Goal: Task Accomplishment & Management: Manage account settings

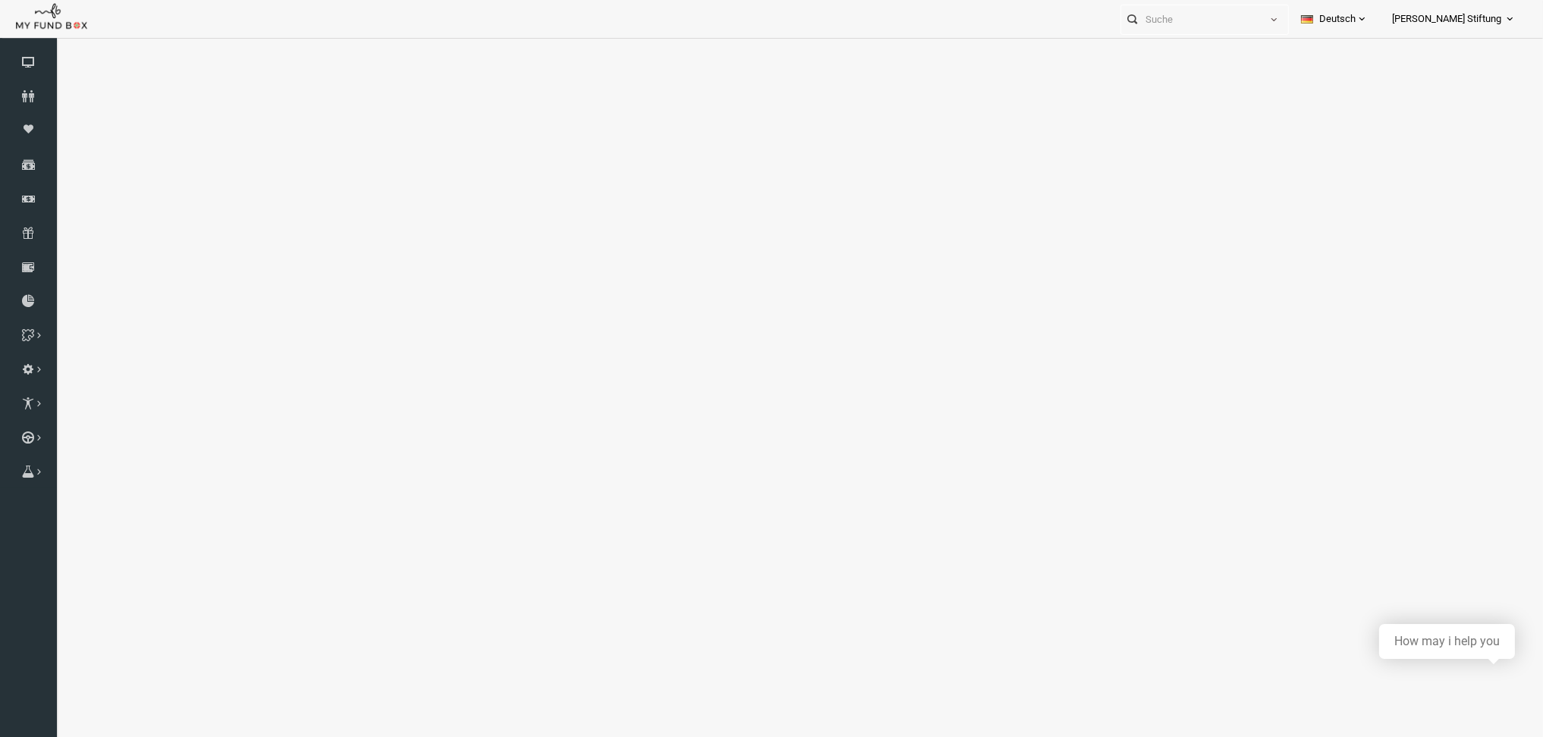
select select "2020"
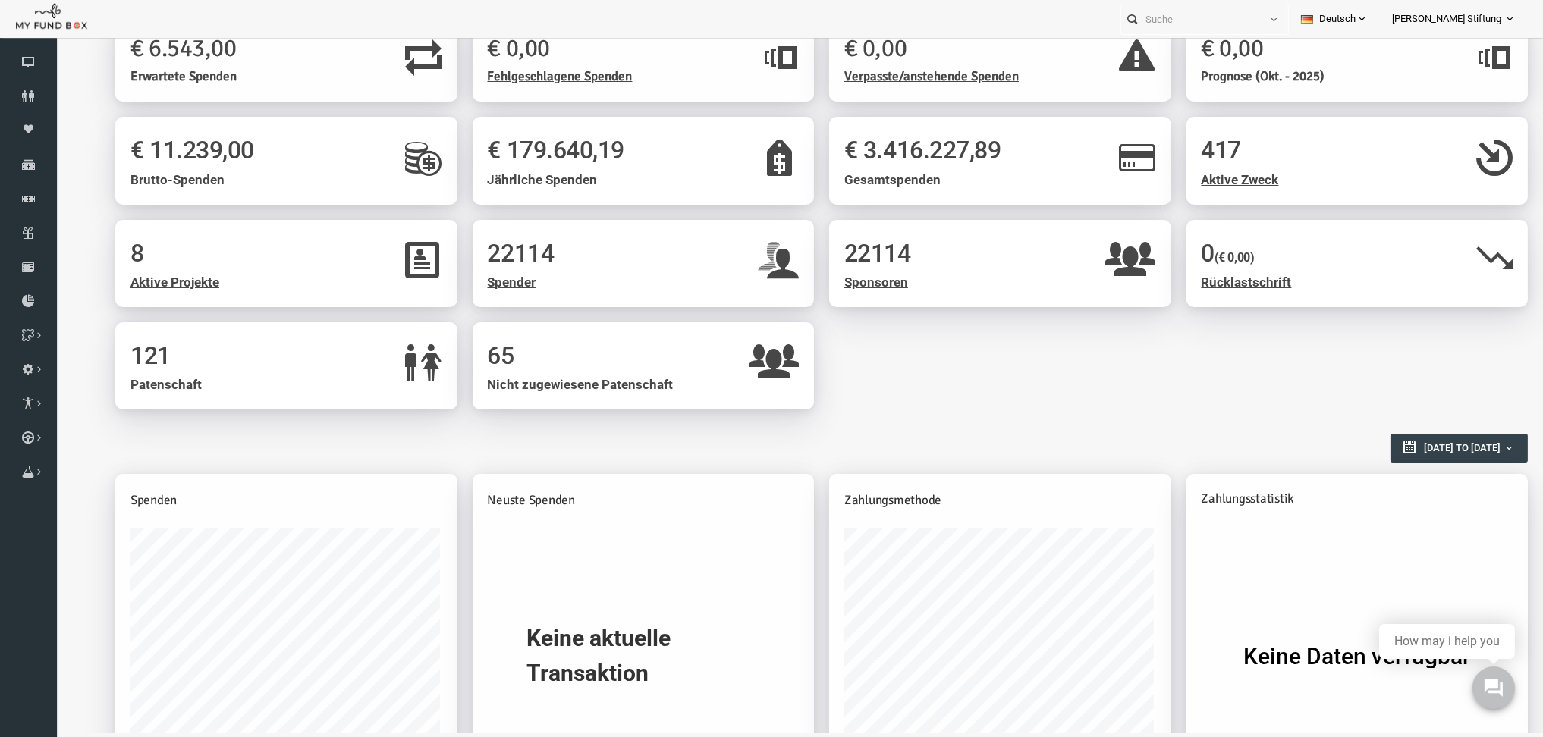
type input "[DATE]"
click at [1395, 444] on span "[DATE] to [DATE]" at bounding box center [1433, 447] width 77 height 11
type input "[DATE]"
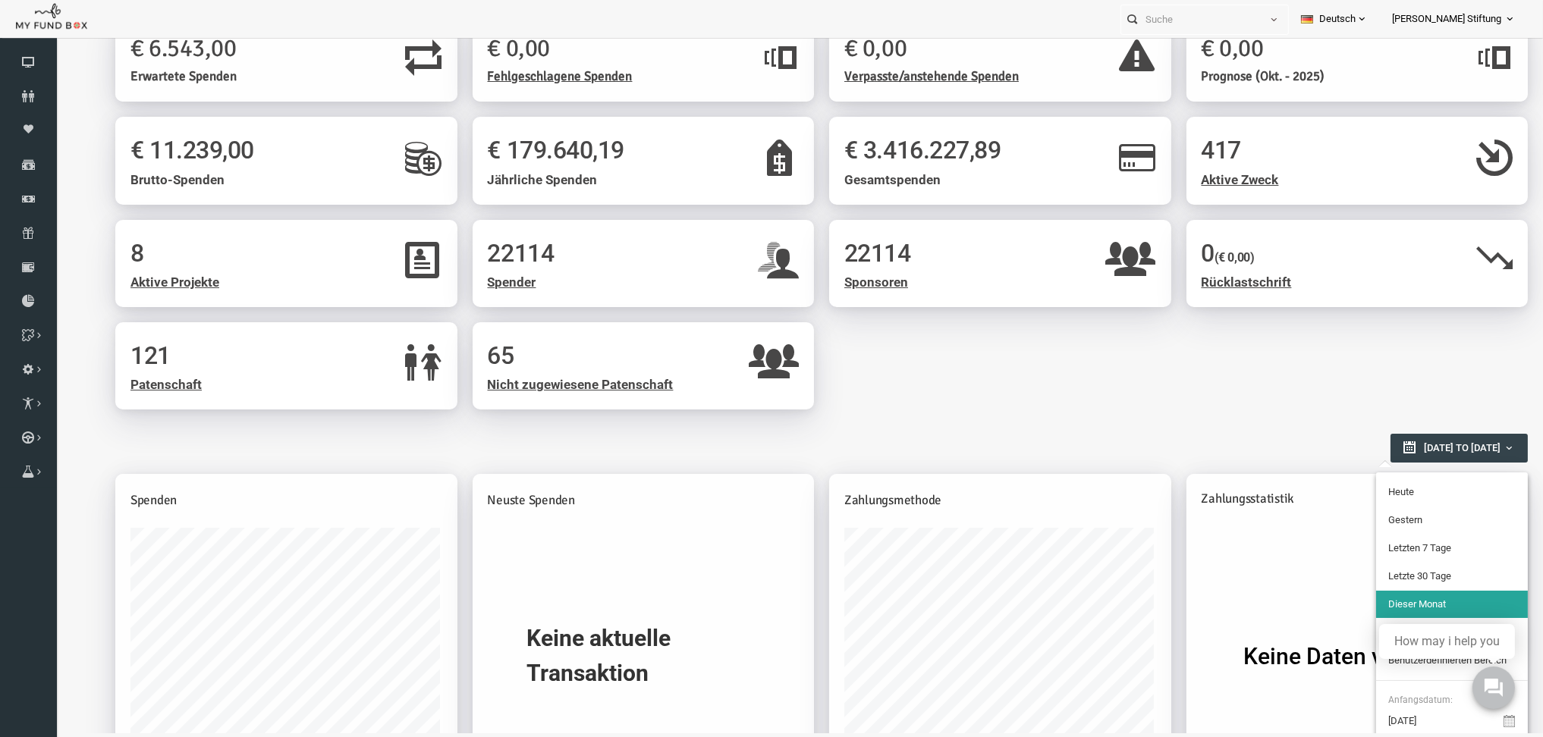
type input "[DATE]"
click at [1373, 507] on li "Gestern" at bounding box center [1423, 520] width 152 height 27
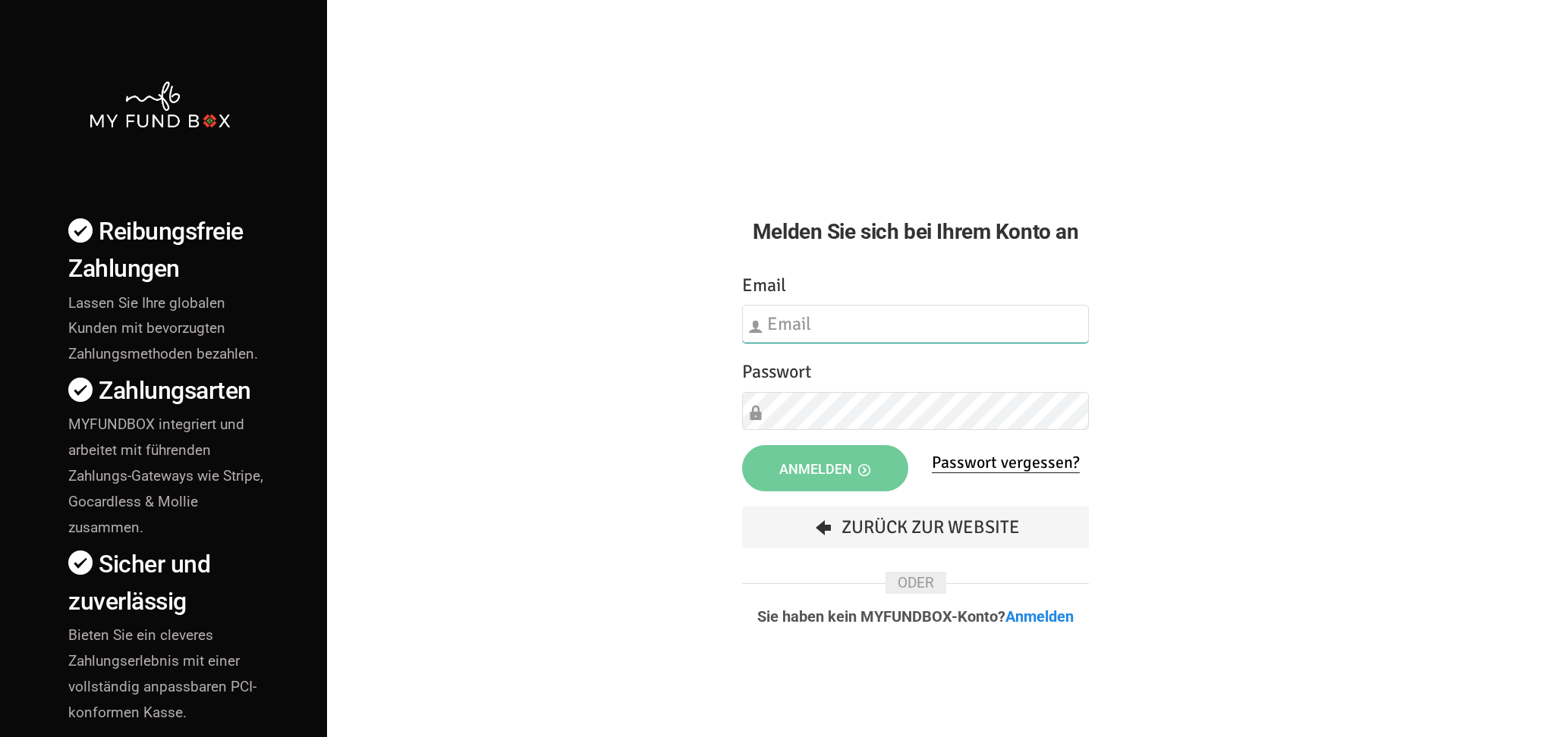
type input "[EMAIL_ADDRESS][DOMAIN_NAME]"
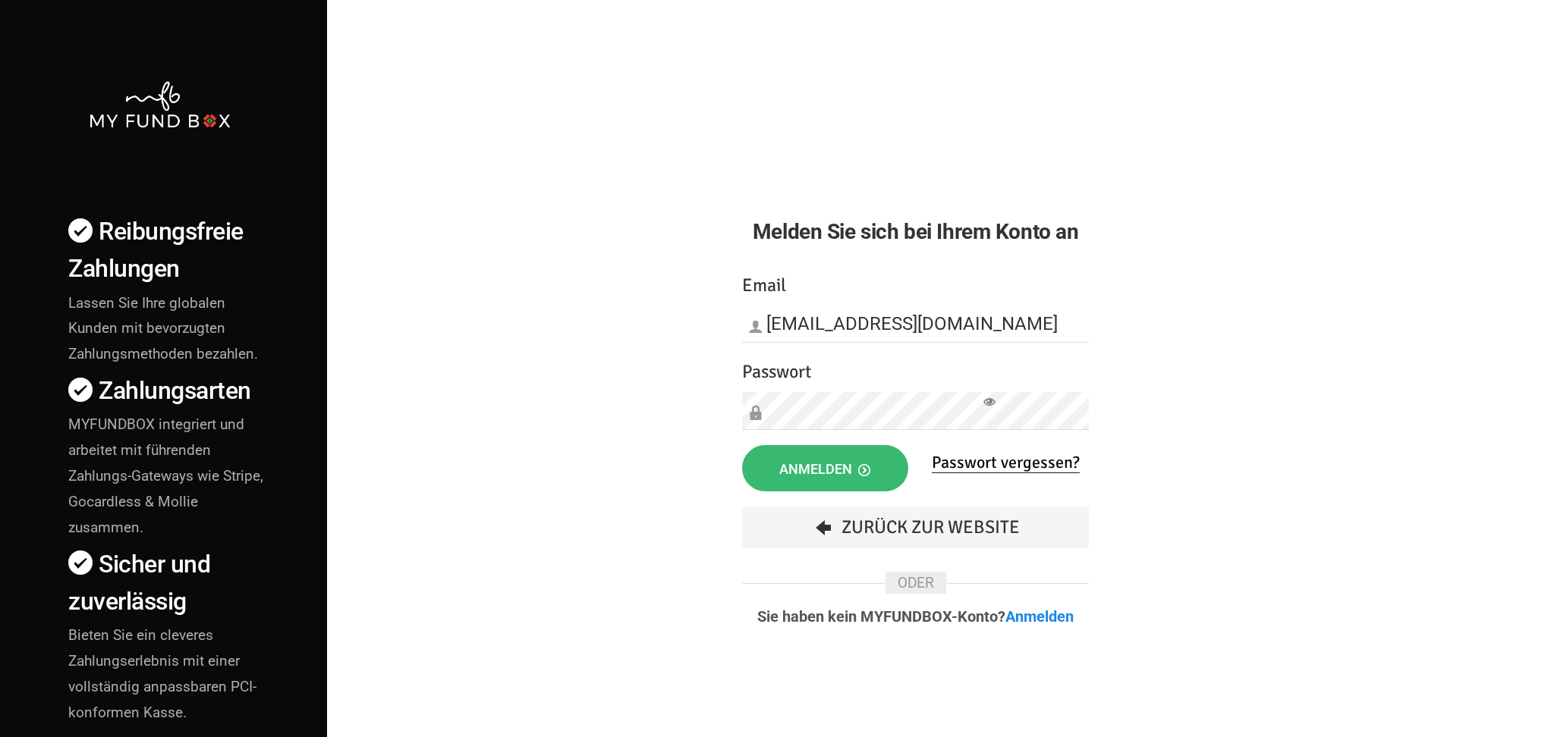
click at [820, 464] on span "Anmelden" at bounding box center [824, 469] width 91 height 16
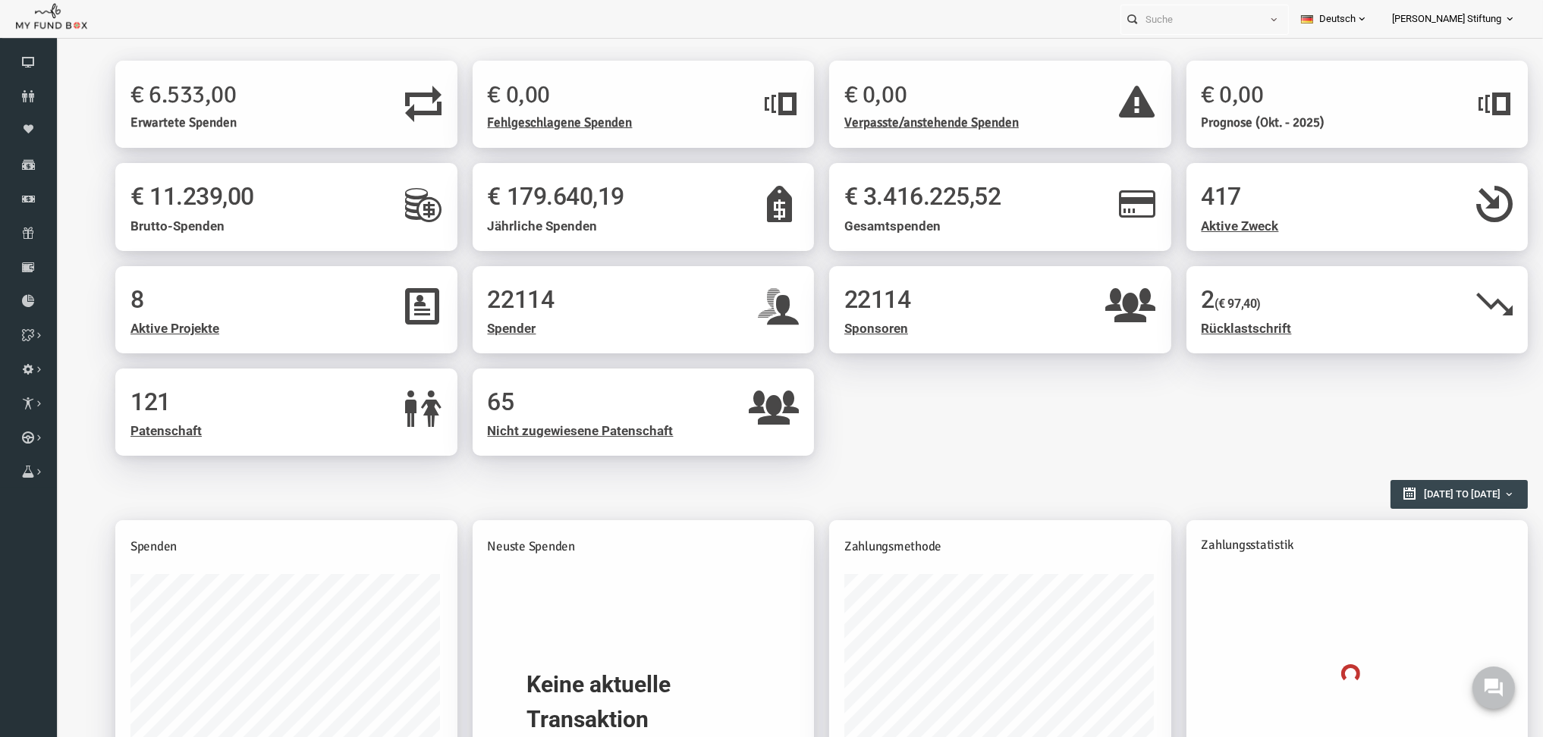
click at [1509, 17] on icon at bounding box center [1510, 19] width 12 height 12
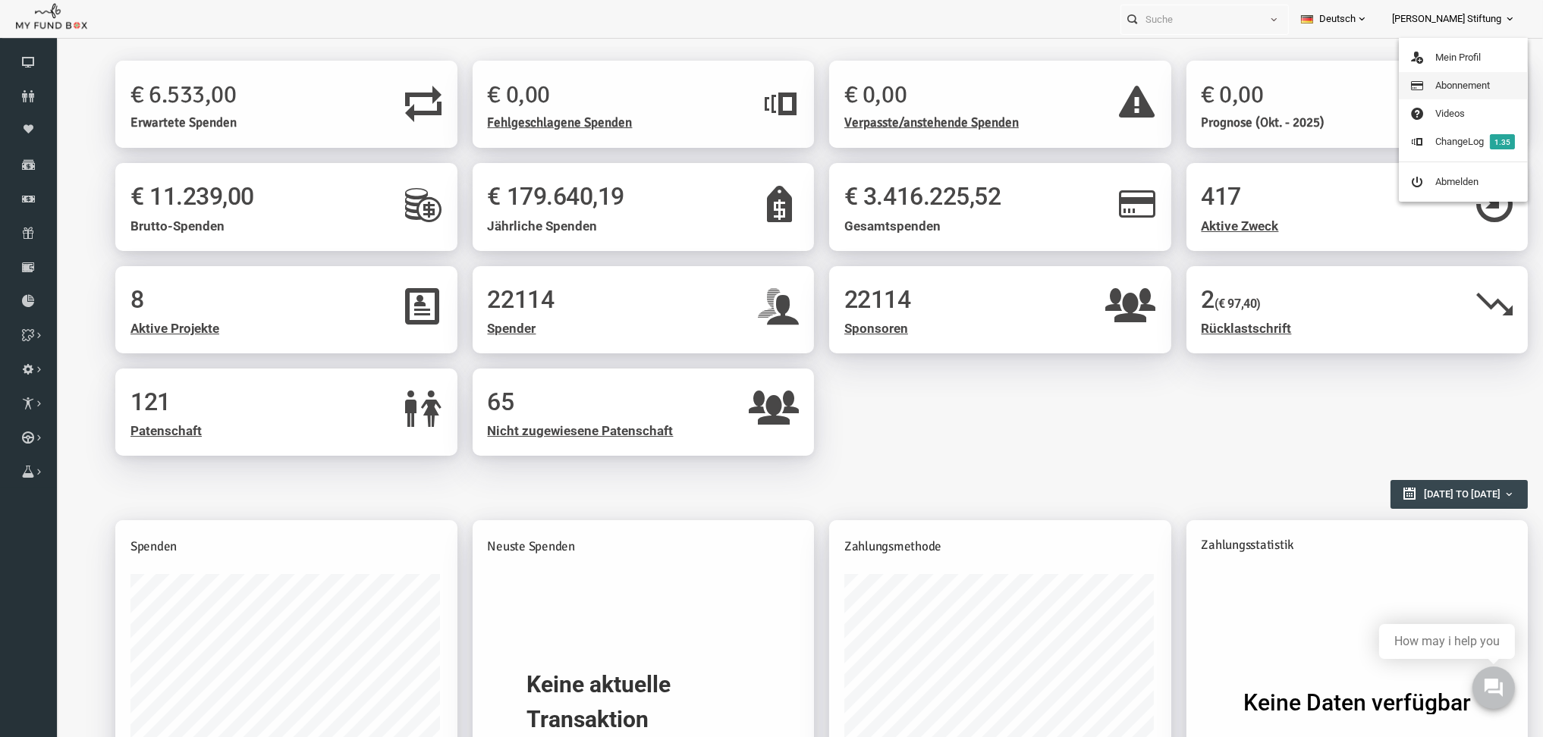
click at [1462, 83] on link "Abonnement" at bounding box center [1463, 85] width 129 height 27
click at [1457, 6] on span "[PERSON_NAME] Stiftung" at bounding box center [1446, 19] width 109 height 27
click at [1461, 145] on span "ChangeLog 1.35" at bounding box center [1475, 141] width 80 height 11
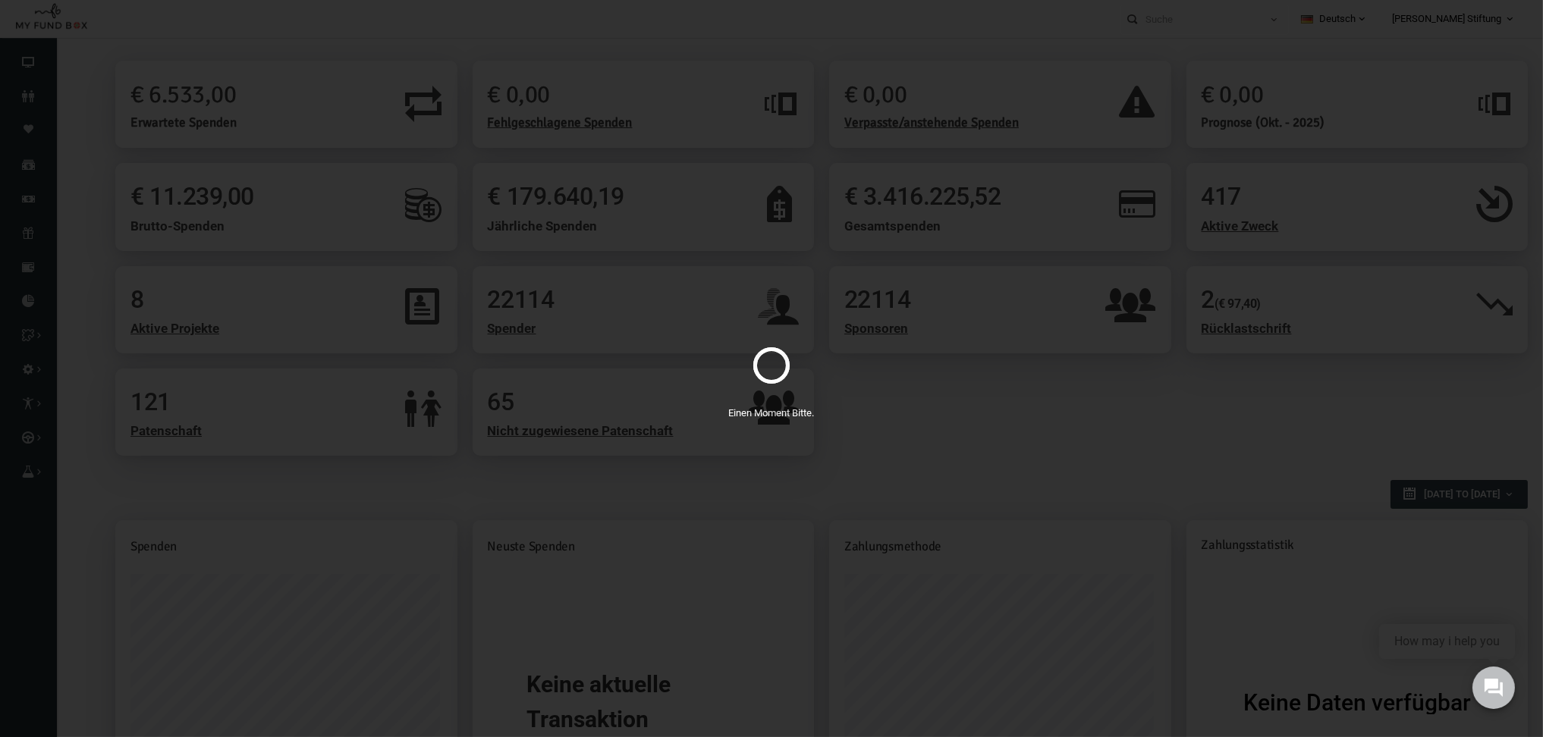
click at [1185, 414] on div "Einen Moment Bitte." at bounding box center [771, 413] width 1543 height 15
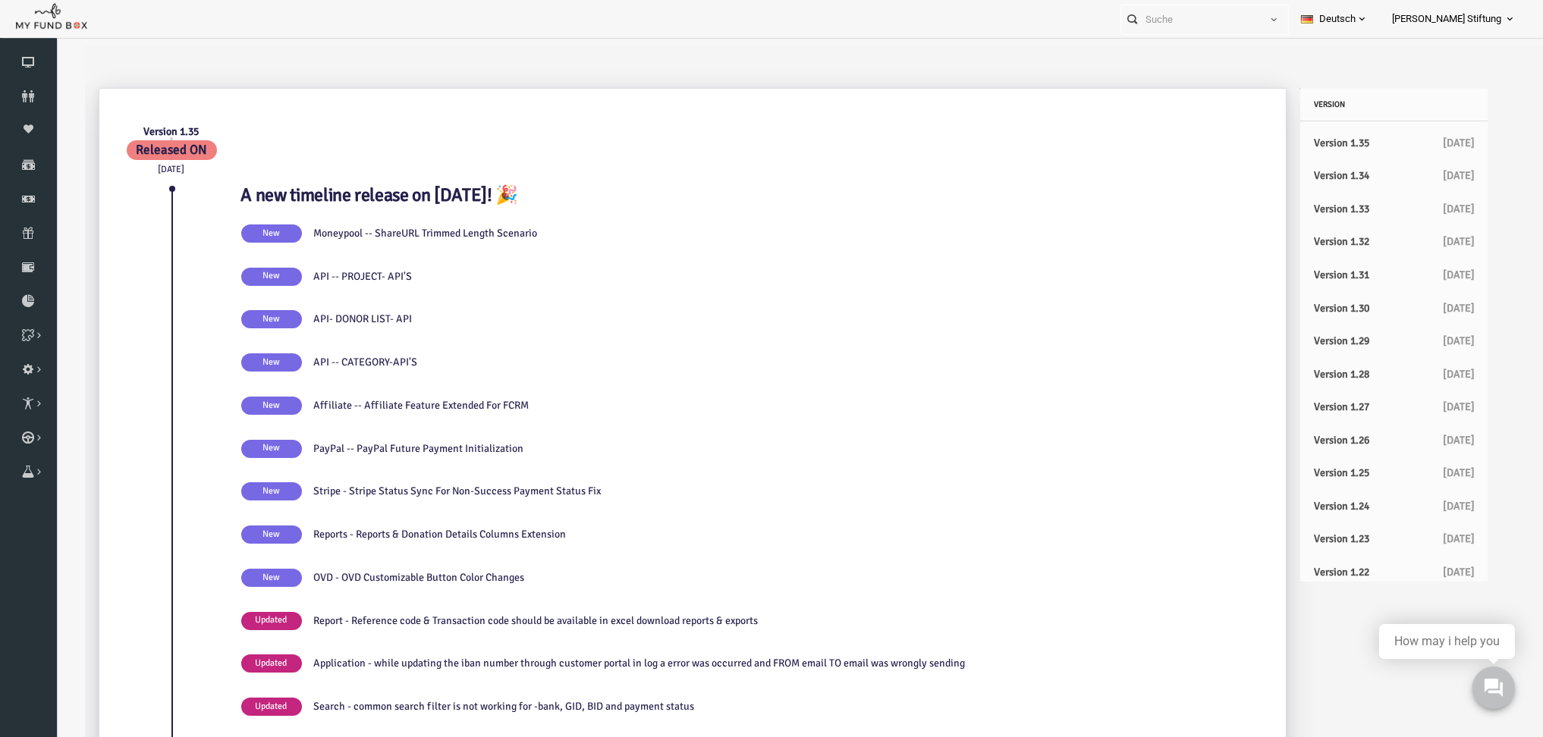
click at [1093, 47] on div at bounding box center [784, 67] width 1458 height 42
click at [1488, 16] on span "[PERSON_NAME] Stiftung" at bounding box center [1446, 19] width 109 height 27
click at [1464, 56] on link "Mein Profil" at bounding box center [1463, 57] width 129 height 27
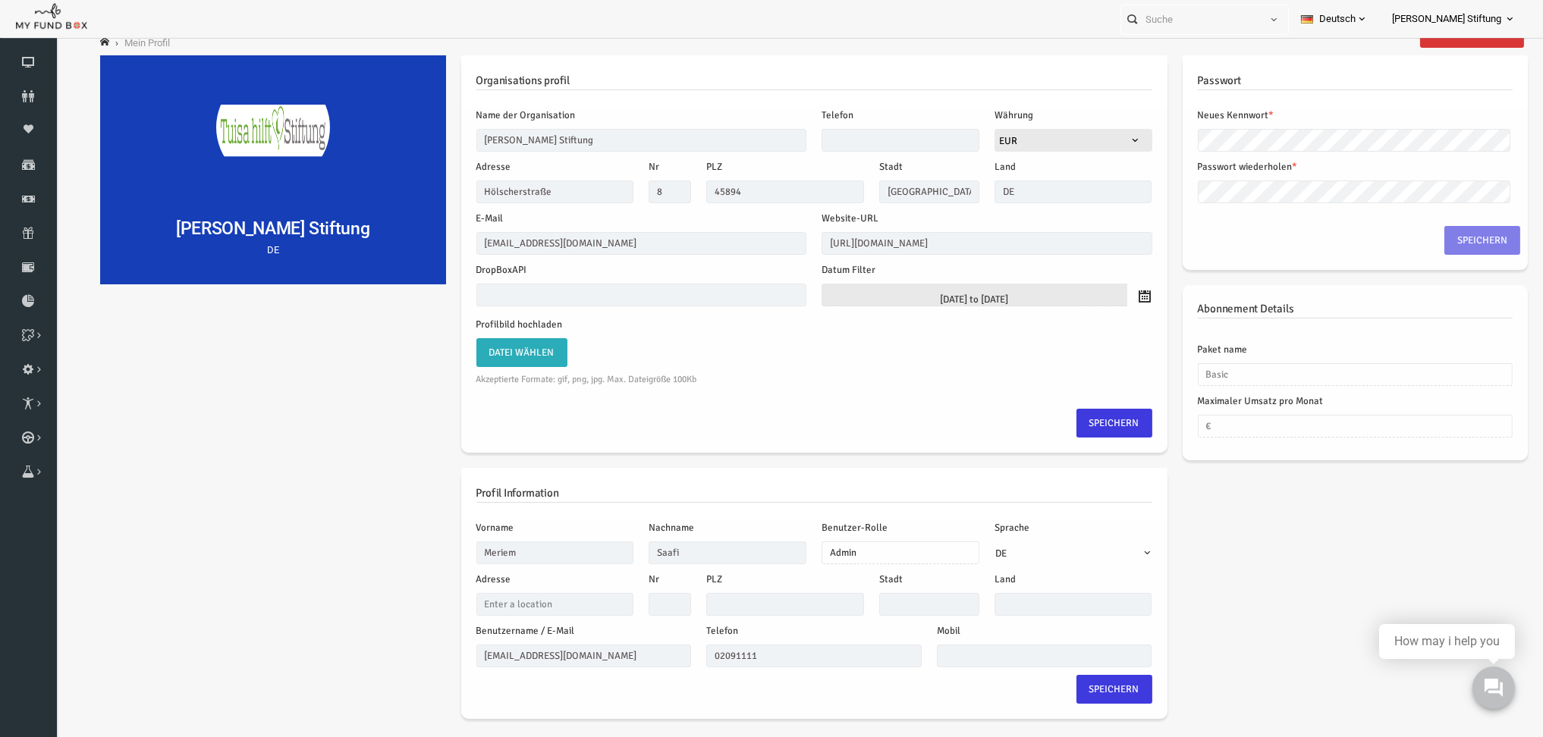
scroll to position [49, 0]
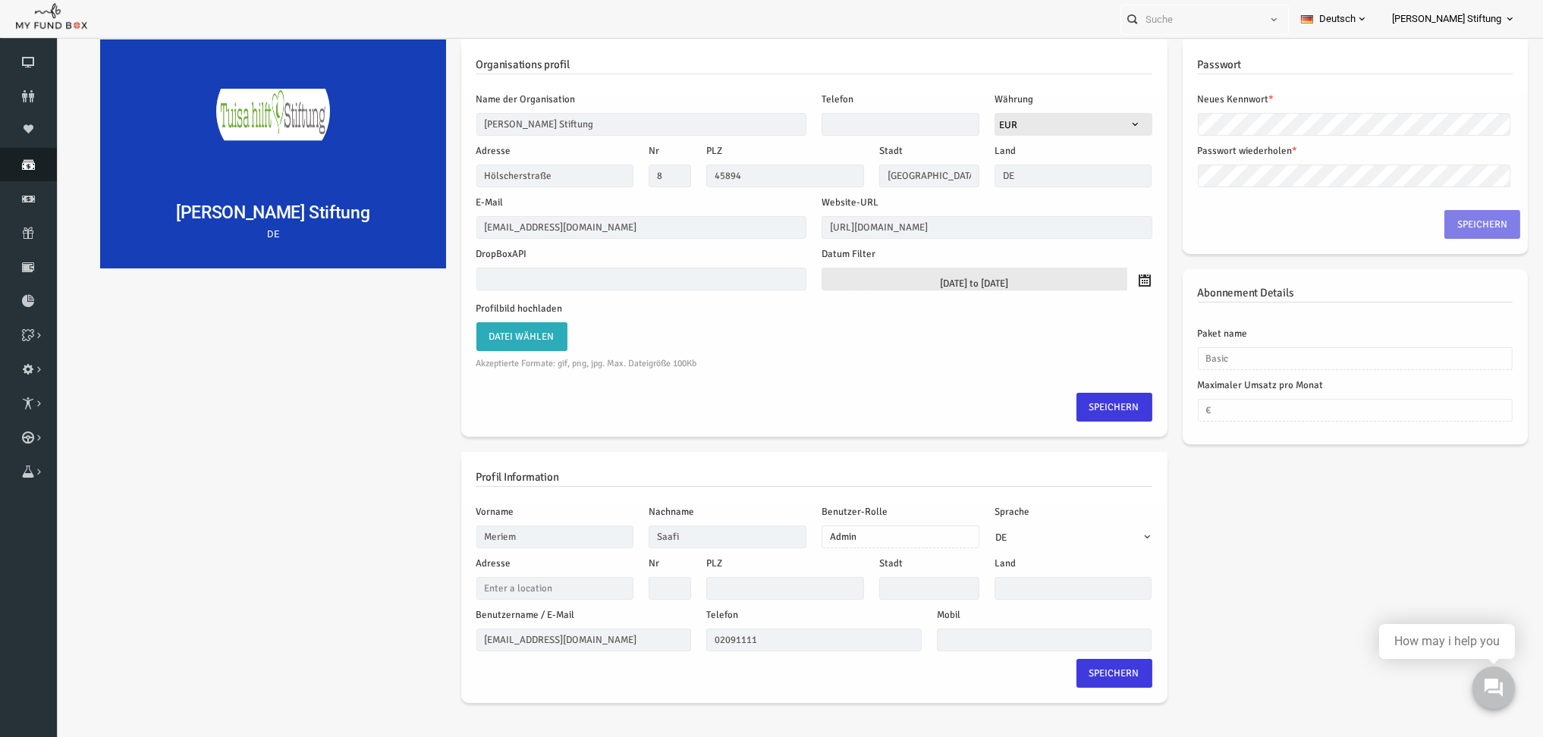
click at [29, 163] on icon at bounding box center [28, 165] width 57 height 12
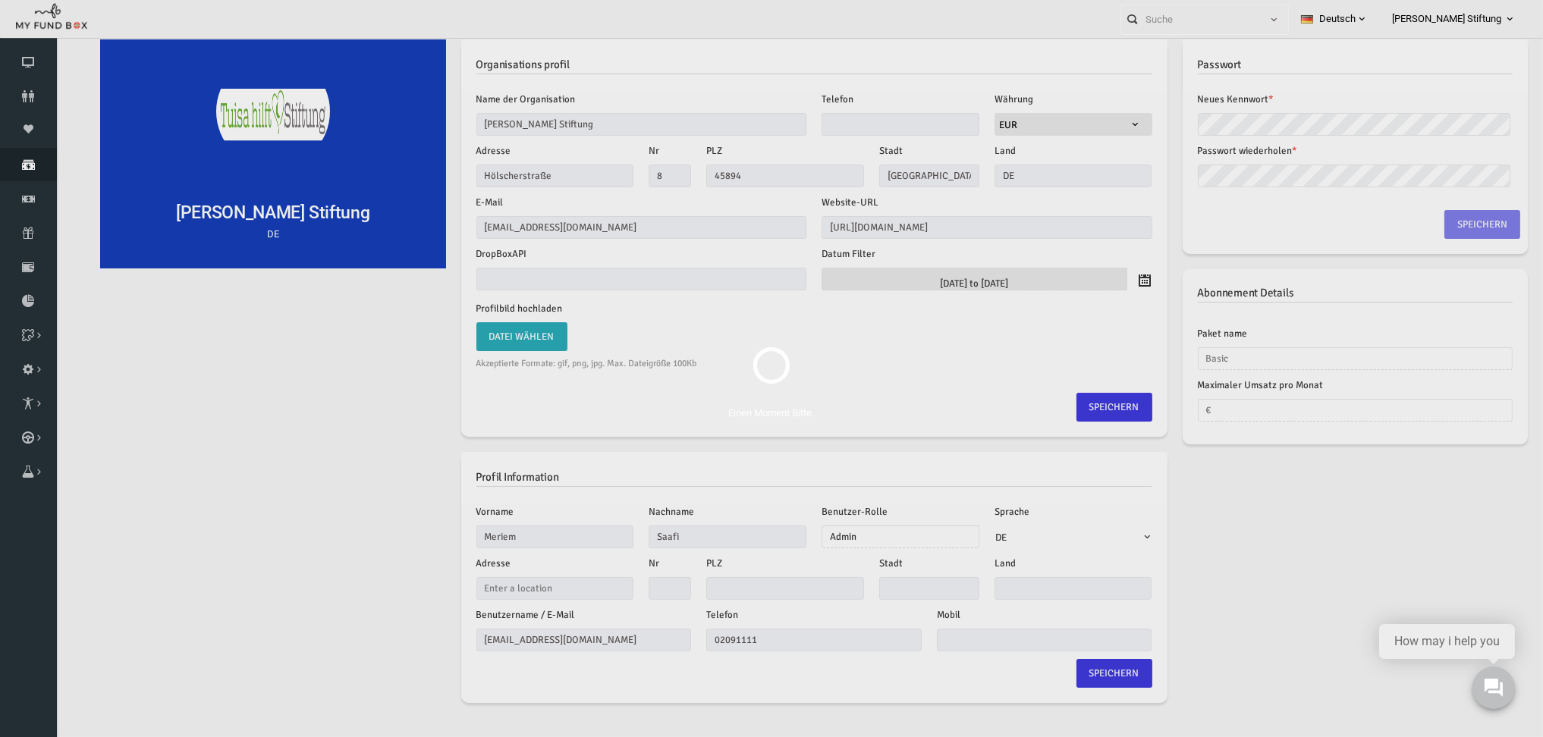
scroll to position [46, 0]
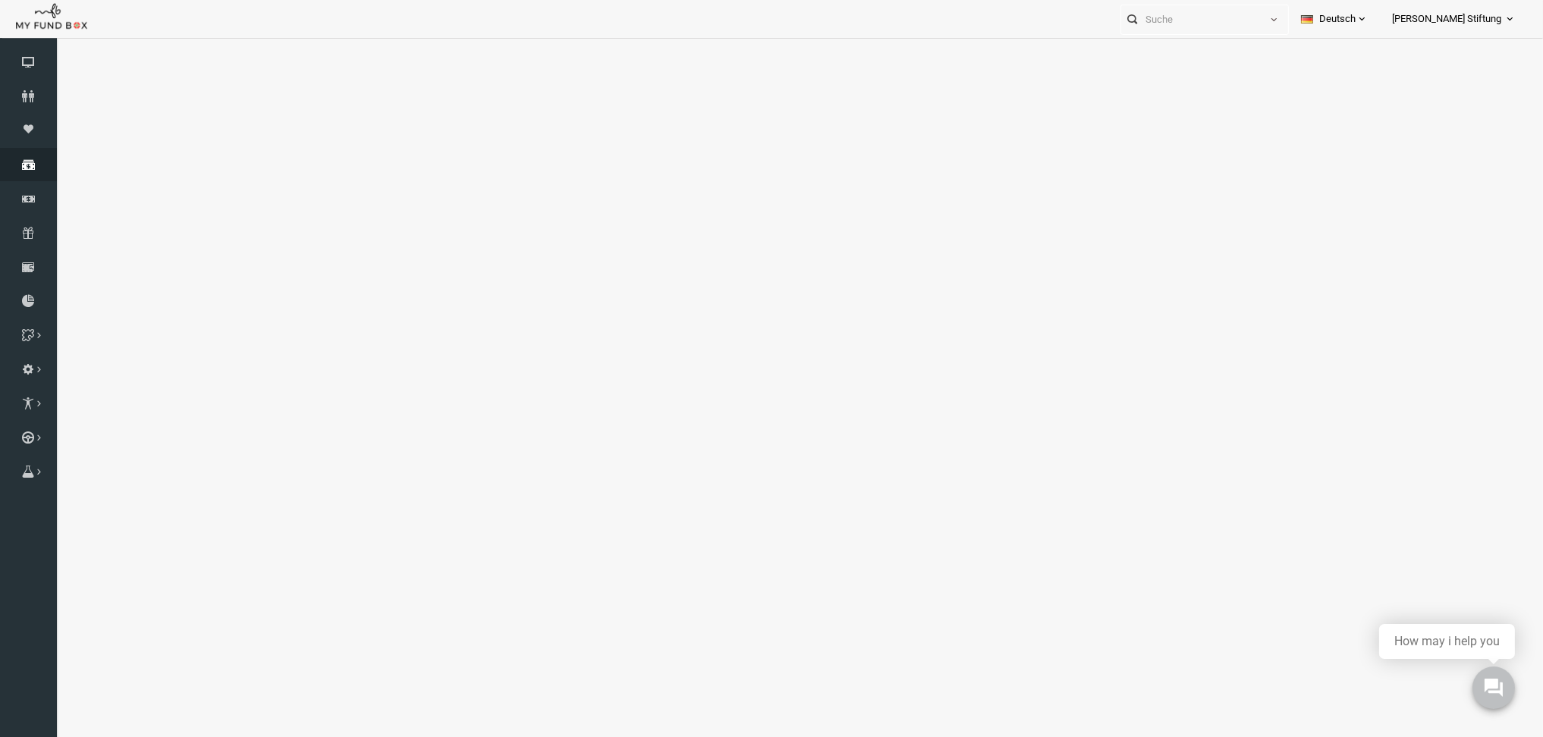
select select "100"
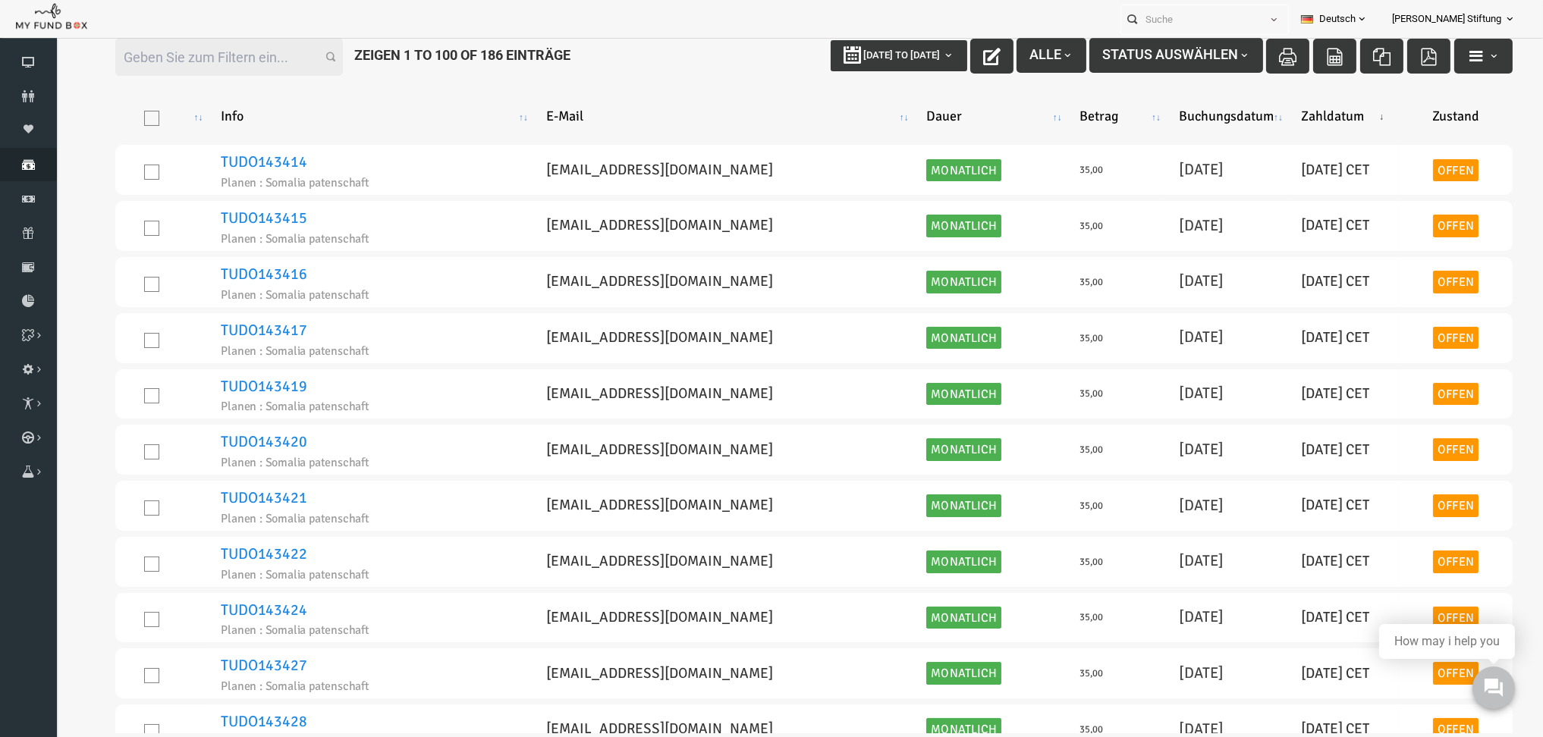
scroll to position [0, 0]
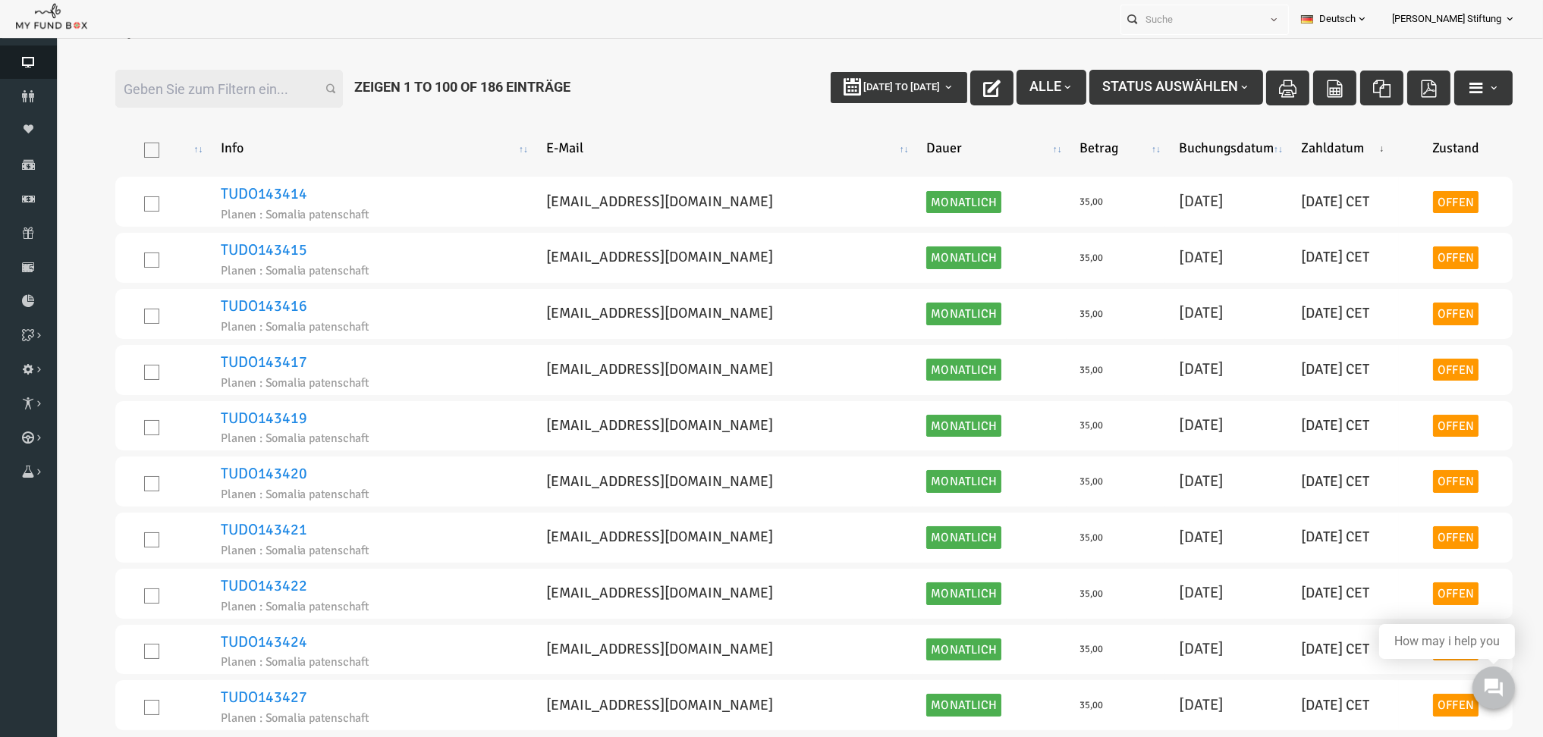
click at [19, 56] on icon at bounding box center [28, 62] width 57 height 12
